Goal: Connect with others: Connect with other users

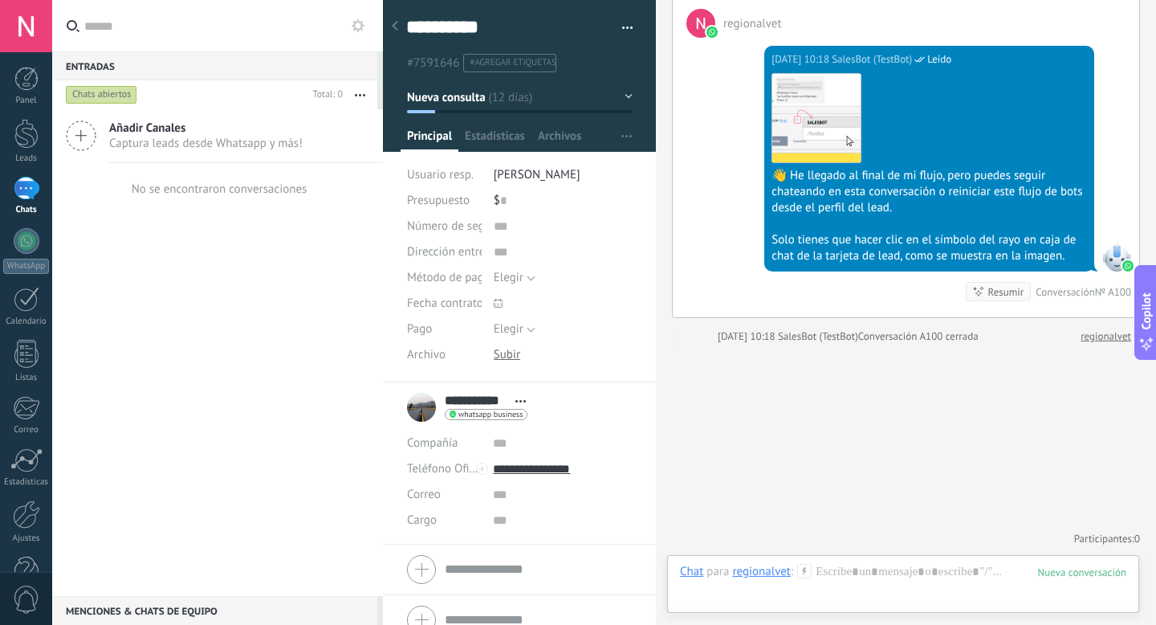
scroll to position [21, 0]
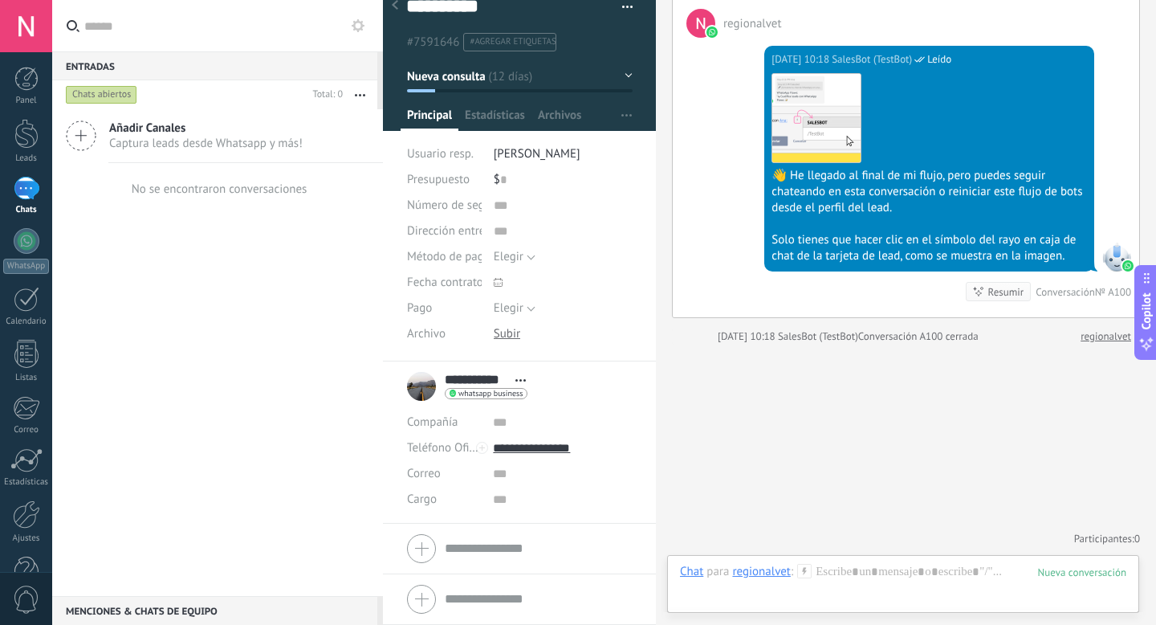
click at [505, 393] on span "whatsapp business" at bounding box center [490, 393] width 64 height 8
click at [552, 394] on div at bounding box center [578, 312] width 1156 height 625
click at [204, 138] on span "Captura leads desde Whatsapp y más!" at bounding box center [205, 143] width 193 height 15
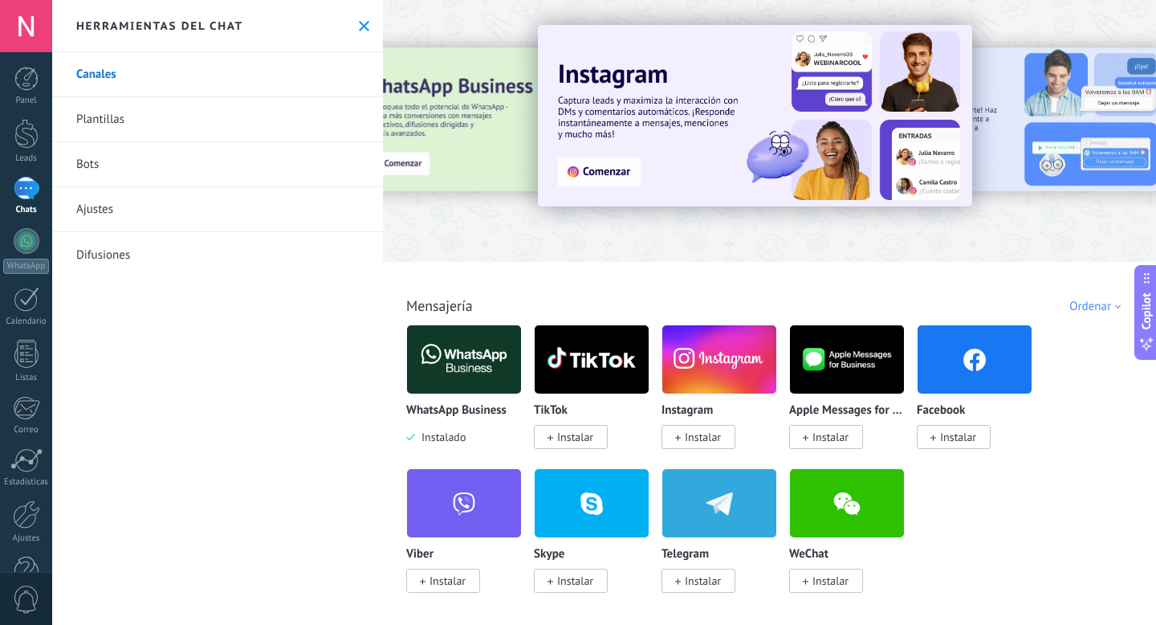
click at [475, 374] on img at bounding box center [464, 359] width 114 height 78
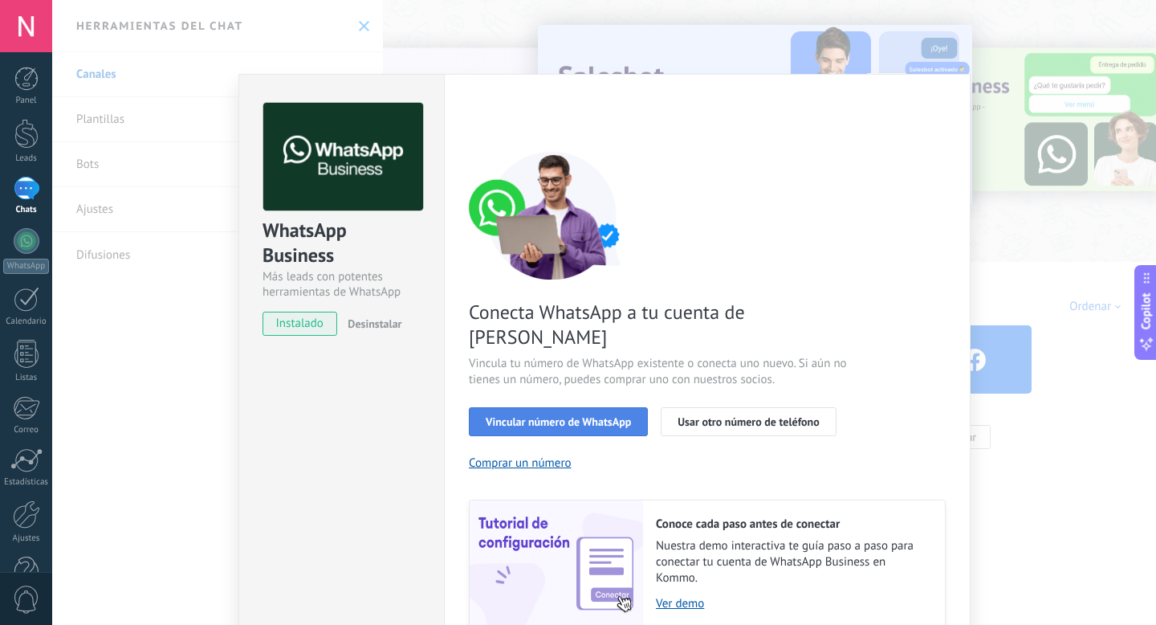
click at [580, 416] on span "Vincular número de WhatsApp" at bounding box center [558, 421] width 145 height 11
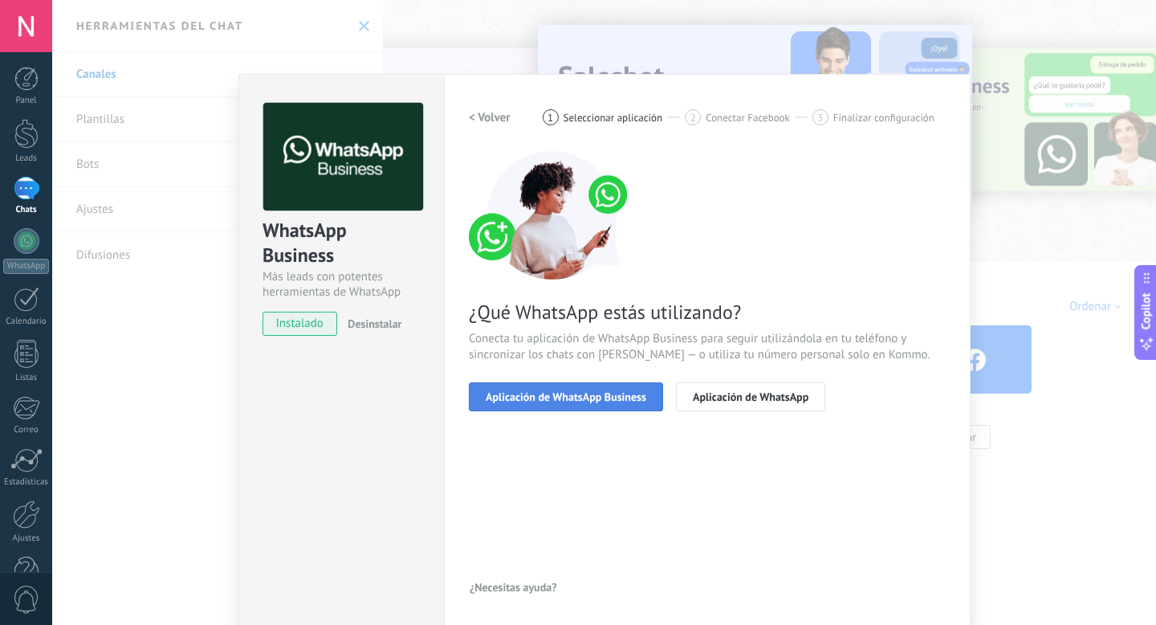
click at [609, 402] on span "Aplicación de WhatsApp Business" at bounding box center [566, 396] width 161 height 11
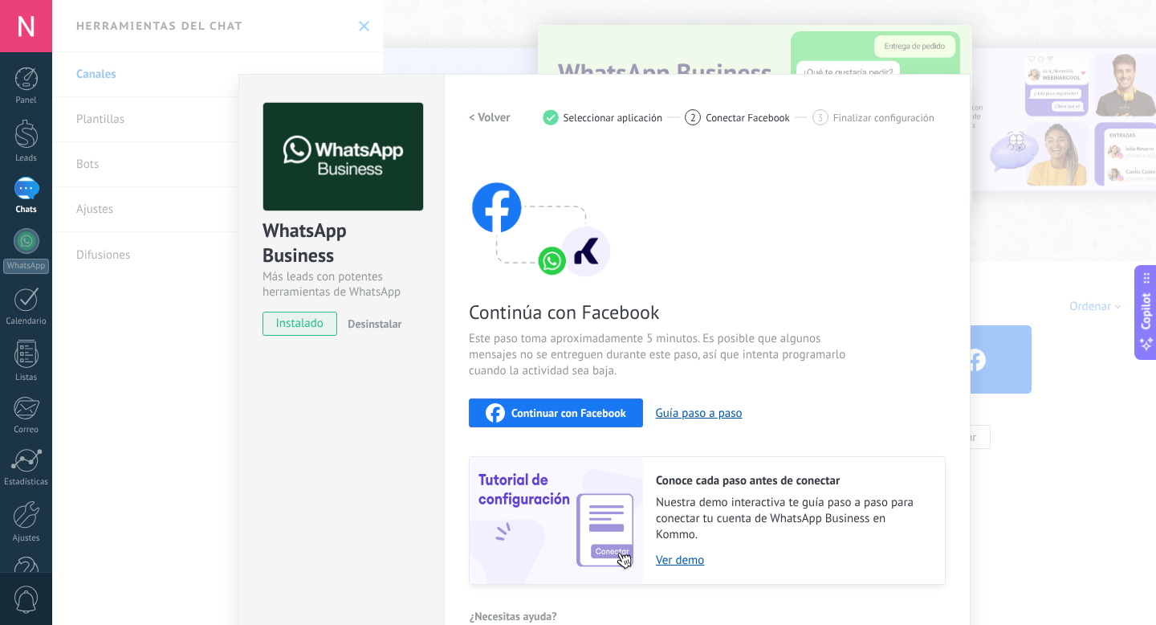
click at [588, 407] on span "Continuar con Facebook" at bounding box center [568, 412] width 115 height 11
